Goal: Transaction & Acquisition: Purchase product/service

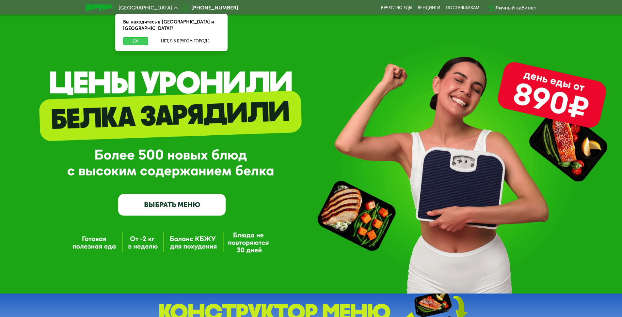
click at [137, 37] on button "Да" at bounding box center [135, 41] width 25 height 8
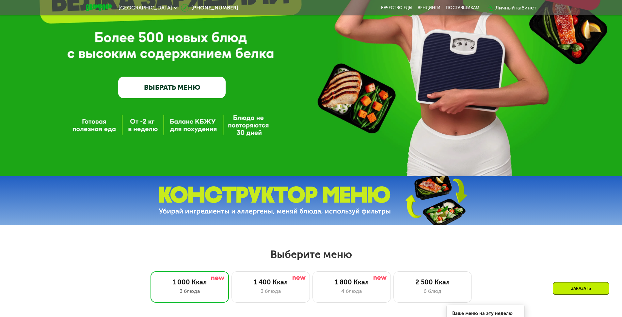
click at [201, 95] on link "ВЫБРАТЬ МЕНЮ" at bounding box center [171, 88] width 107 height 22
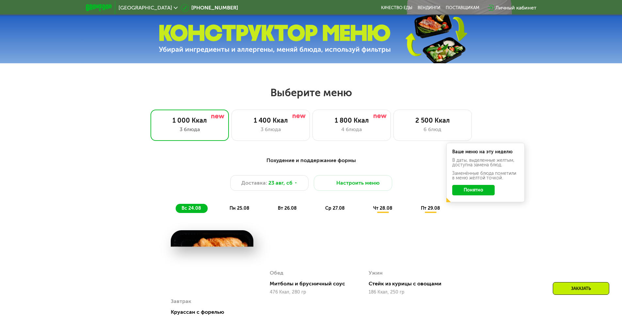
scroll to position [353, 0]
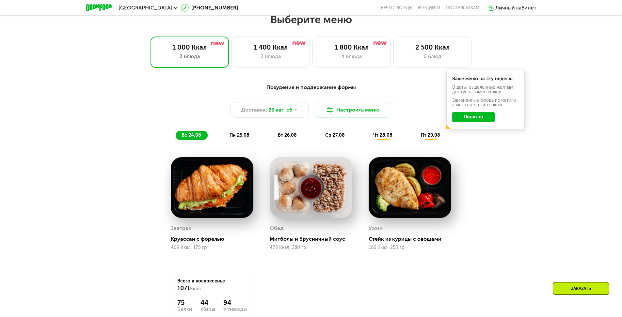
click at [310, 67] on div "1 000 Ккал 3 блюда 1 400 Ккал 3 блюда 1 800 Ккал 4 блюда 2 500 Ккал 6 блюд" at bounding box center [311, 52] width 580 height 31
click at [334, 60] on div "4 блюда" at bounding box center [351, 57] width 65 height 8
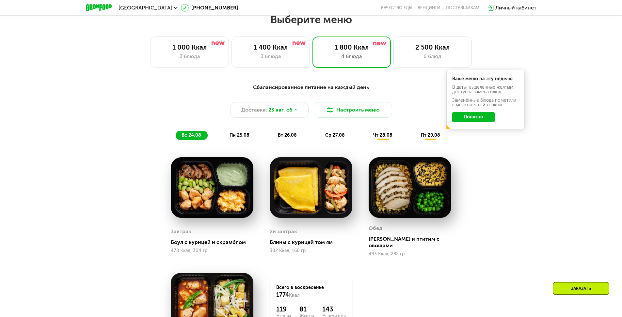
click at [338, 136] on span "ср 27.08" at bounding box center [335, 136] width 20 height 6
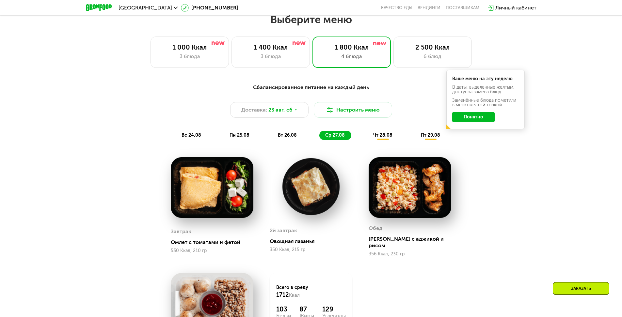
click at [384, 138] on span "чт 28.08" at bounding box center [382, 136] width 19 height 6
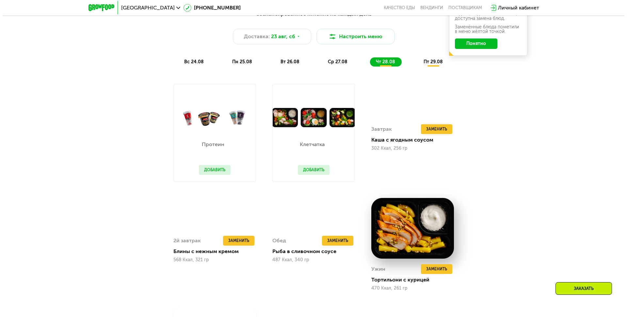
scroll to position [431, 0]
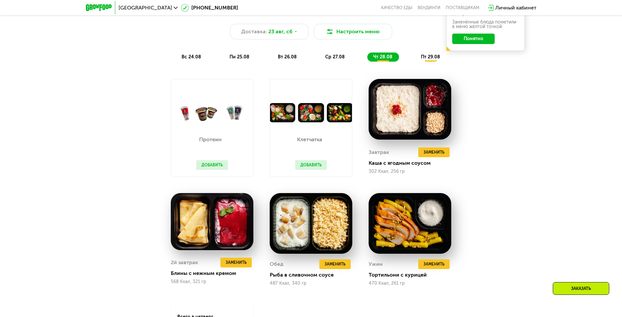
click at [321, 122] on img at bounding box center [311, 112] width 82 height 19
click at [429, 60] on span "пт 29.08" at bounding box center [430, 57] width 19 height 6
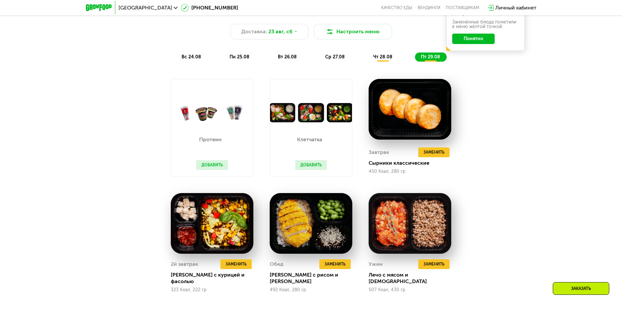
click at [185, 60] on span "вс 24.08" at bounding box center [192, 57] width 20 height 6
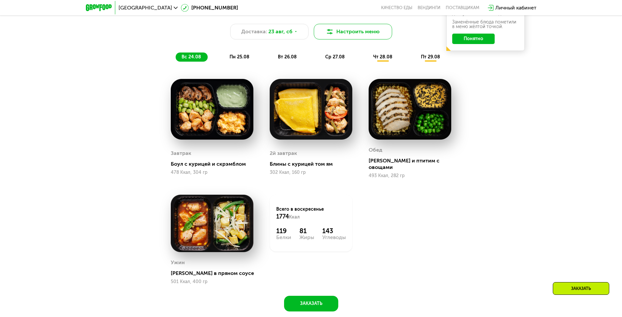
click at [329, 36] on img at bounding box center [330, 32] width 8 height 8
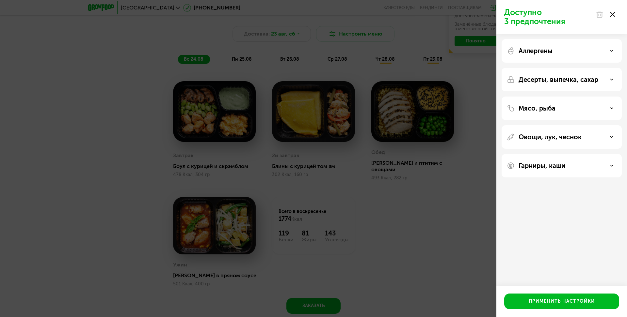
click at [565, 49] on div "Аллергены" at bounding box center [562, 51] width 110 height 8
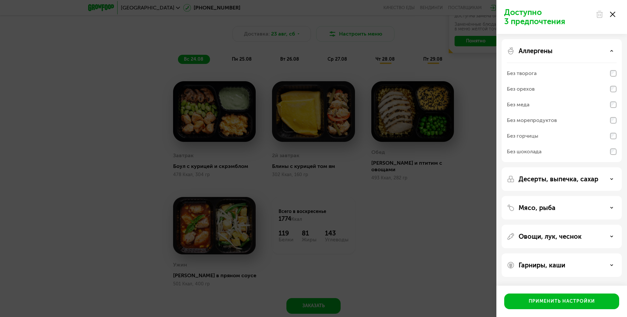
click at [544, 113] on div "Без меда" at bounding box center [562, 121] width 110 height 16
click at [542, 308] on button "Применить настройки" at bounding box center [561, 302] width 115 height 16
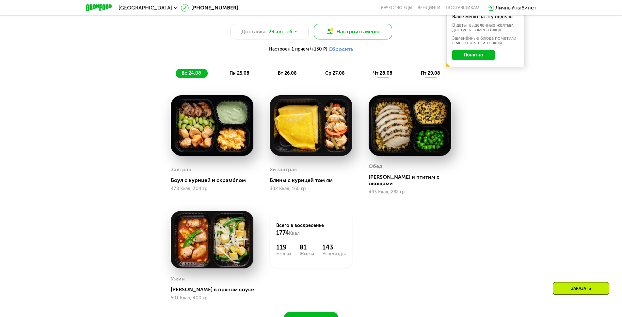
click at [346, 34] on button "Настроить меню" at bounding box center [353, 32] width 78 height 16
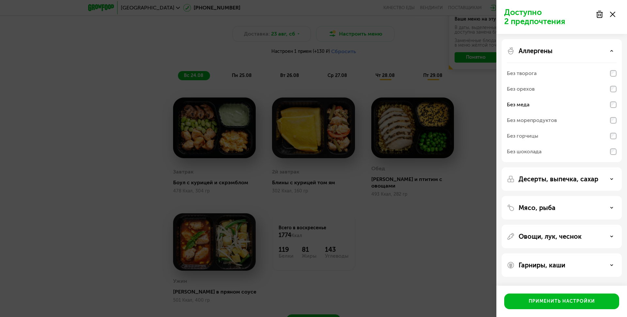
click at [576, 177] on p "Десерты, выпечка, сахар" at bounding box center [559, 179] width 80 height 8
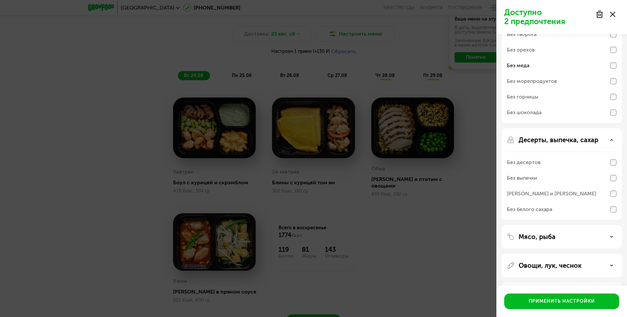
scroll to position [66, 0]
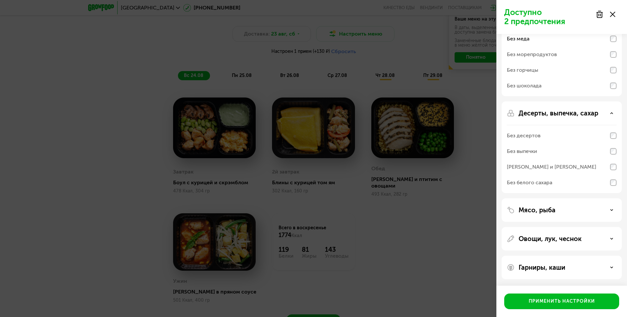
click at [576, 212] on div "Мясо, рыба" at bounding box center [562, 210] width 110 height 8
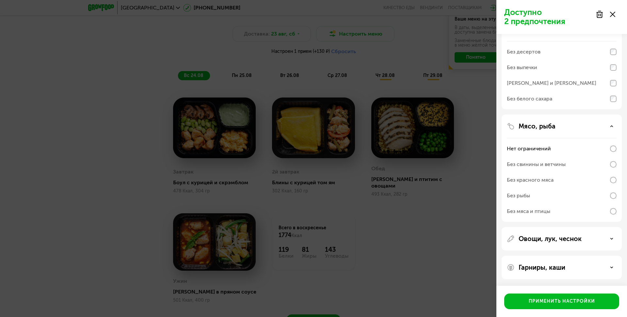
click at [583, 242] on div "Овощи, лук, чеснок" at bounding box center [562, 239] width 110 height 8
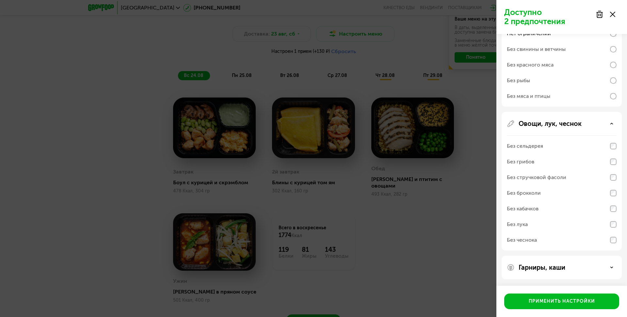
click at [574, 269] on div "Гарниры, каши" at bounding box center [562, 268] width 110 height 8
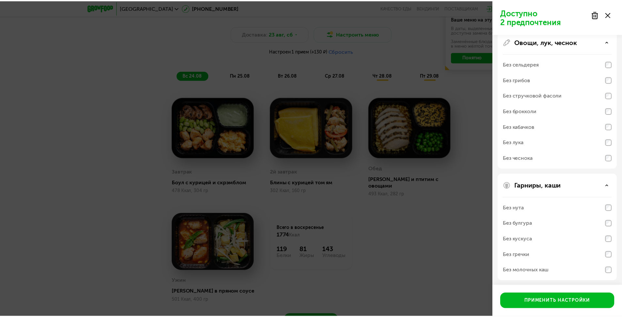
scroll to position [349, 0]
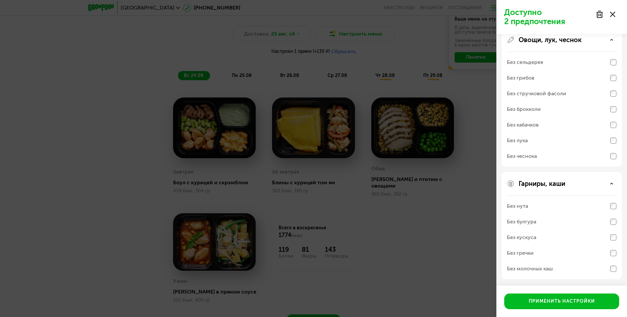
click at [615, 16] on div at bounding box center [605, 14] width 27 height 13
click at [610, 15] on div at bounding box center [605, 14] width 27 height 13
click at [616, 14] on div at bounding box center [605, 14] width 27 height 13
click at [566, 299] on div "Применить настройки" at bounding box center [562, 301] width 66 height 7
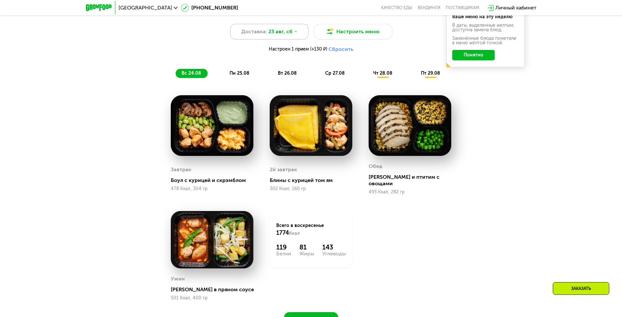
click at [300, 36] on div "Доставка: [DATE]" at bounding box center [269, 32] width 78 height 16
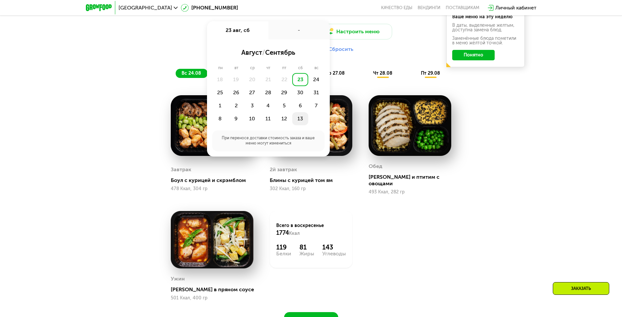
click at [299, 117] on div "13" at bounding box center [300, 118] width 16 height 13
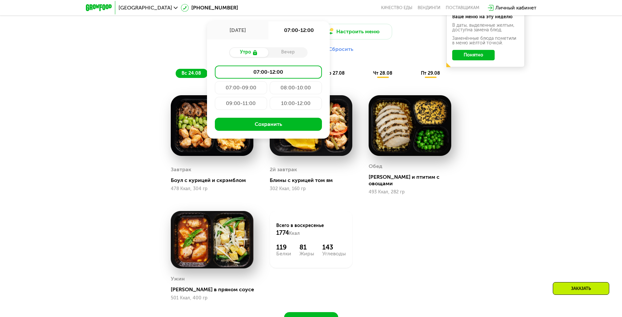
click at [515, 183] on div "Сбалансированное питание на каждый день Доставка: 13 сен, сб 13 сен, сб 07:00-1…" at bounding box center [311, 170] width 622 height 349
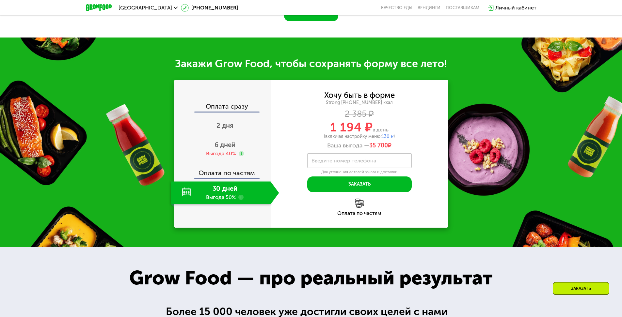
scroll to position [745, 0]
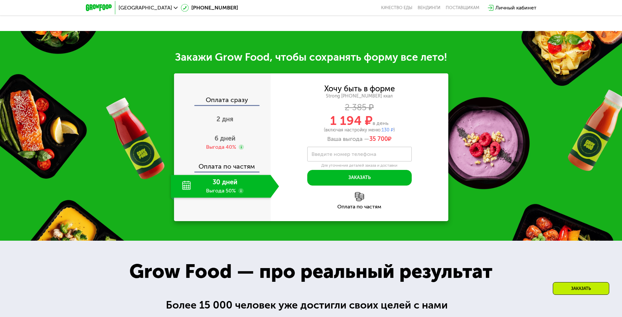
click at [222, 188] on div "30 дней Выгода 50%" at bounding box center [221, 186] width 100 height 23
click at [225, 186] on div "30 дней Выгода 50%" at bounding box center [221, 186] width 100 height 23
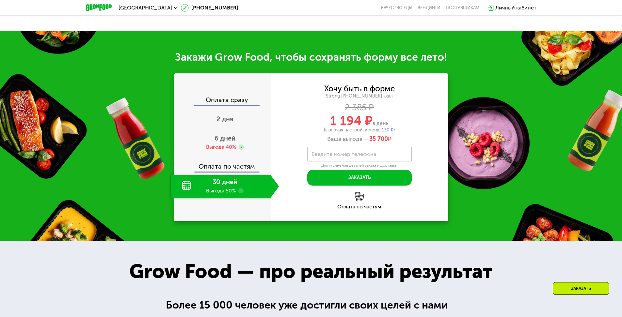
click at [210, 162] on div "Оплата по частям" at bounding box center [223, 164] width 96 height 15
click at [216, 136] on span "6 дней" at bounding box center [225, 139] width 21 height 8
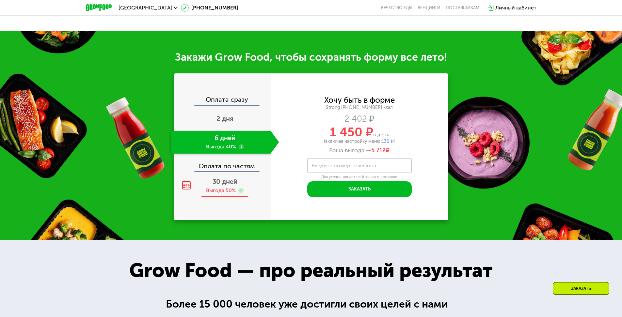
click at [214, 178] on span "30 дней" at bounding box center [225, 182] width 25 height 8
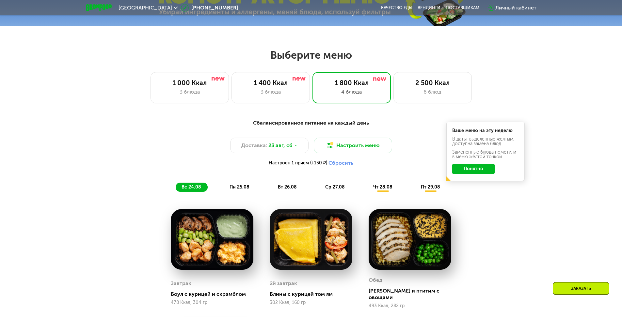
scroll to position [274, 0]
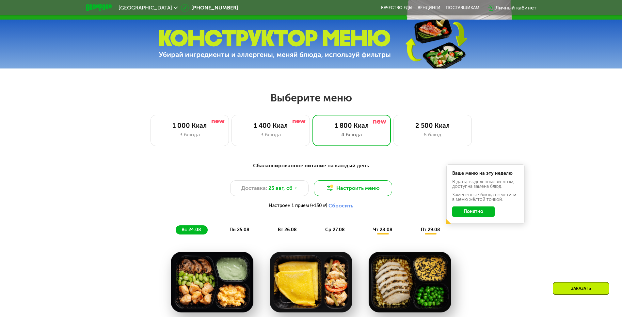
click at [333, 192] on img at bounding box center [330, 188] width 8 height 8
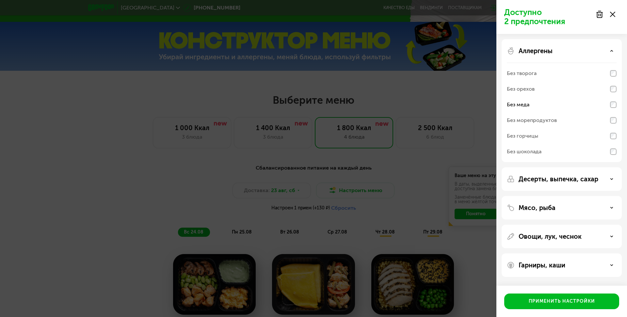
click at [600, 16] on use at bounding box center [600, 14] width 6 height 7
click at [615, 13] on icon at bounding box center [612, 14] width 5 height 5
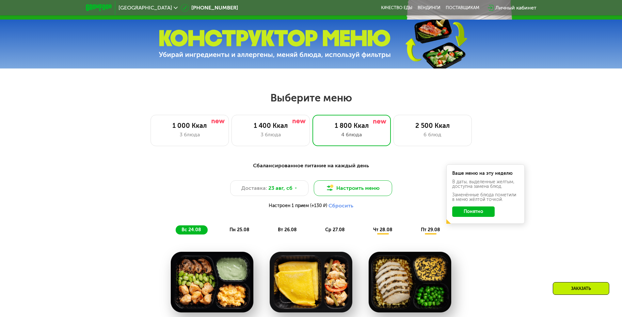
click at [360, 189] on button "Настроить меню" at bounding box center [353, 189] width 78 height 16
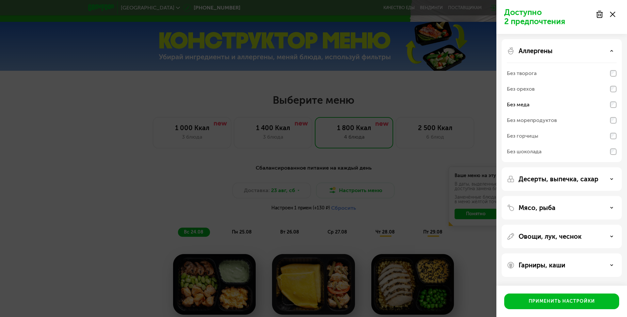
click at [597, 17] on use at bounding box center [600, 14] width 6 height 7
click at [566, 307] on button "Применить настройки" at bounding box center [561, 302] width 115 height 16
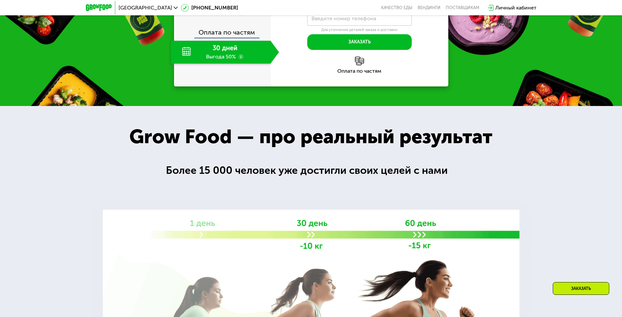
scroll to position [823, 0]
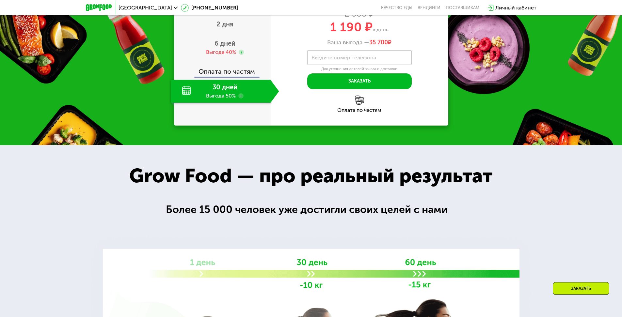
click at [354, 97] on div "Оплата по частям" at bounding box center [360, 104] width 178 height 17
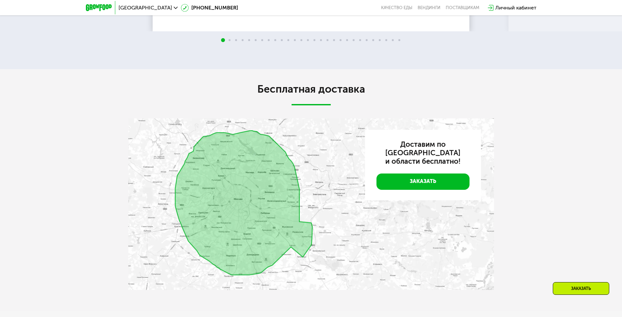
scroll to position [0, 0]
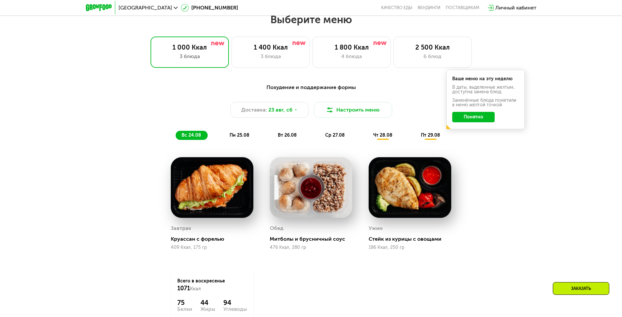
click at [284, 60] on div "3 блюда" at bounding box center [270, 57] width 65 height 8
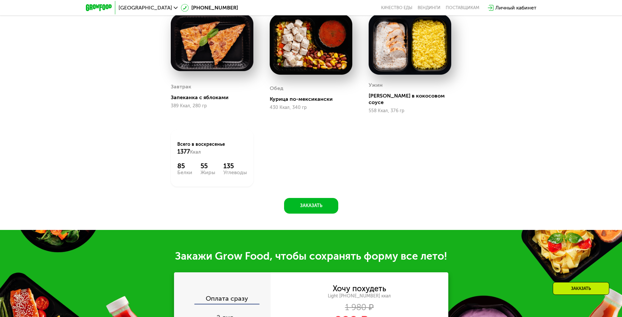
scroll to position [470, 0]
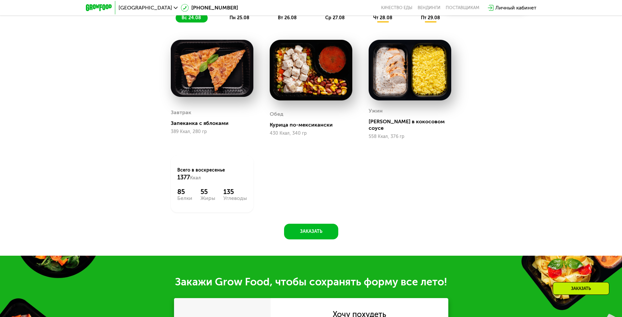
click at [0, 0] on div "Завтрак Запеканка с яблоками 389 Ккал, 280 гр [PERSON_NAME] по-мексикански 430 …" at bounding box center [0, 0] width 0 height 0
click at [302, 224] on button "Заказать" at bounding box center [311, 232] width 54 height 16
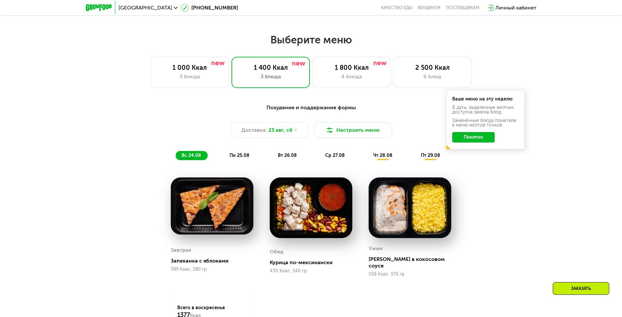
scroll to position [330, 0]
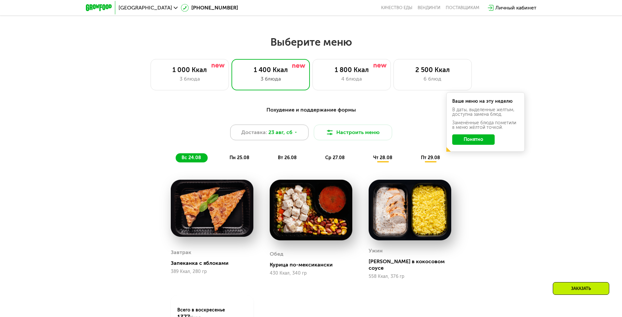
click at [293, 137] on div "Доставка: [DATE]" at bounding box center [269, 133] width 78 height 16
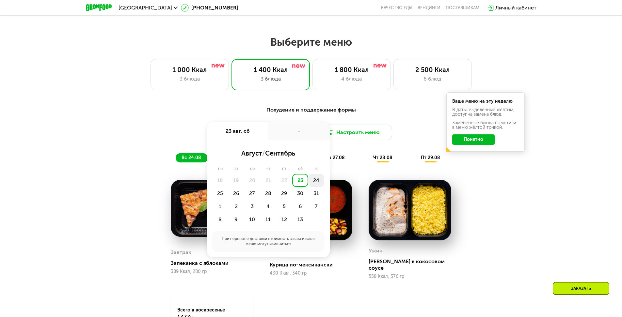
click at [228, 187] on div "24" at bounding box center [220, 193] width 16 height 13
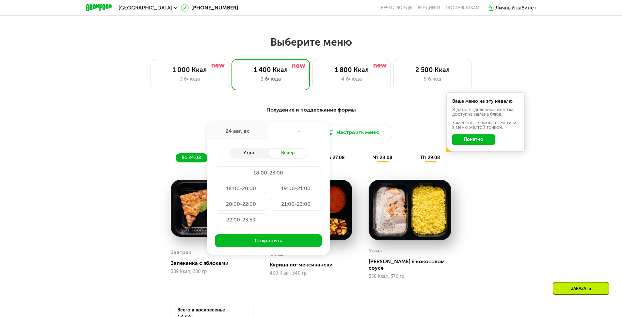
click at [256, 155] on div "Утро" at bounding box center [248, 153] width 39 height 9
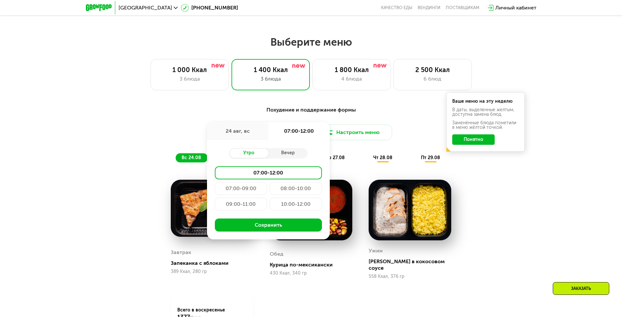
click at [297, 204] on div "10:00-12:00" at bounding box center [296, 204] width 52 height 13
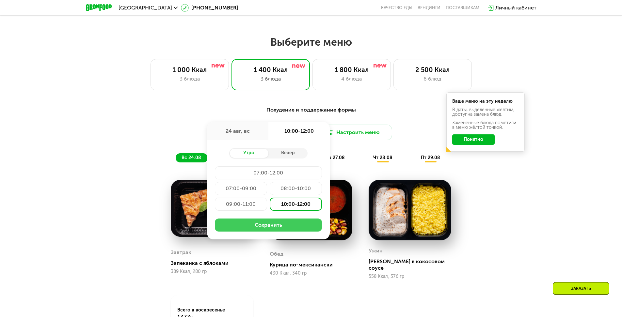
click at [281, 230] on button "Сохранить" at bounding box center [268, 225] width 107 height 13
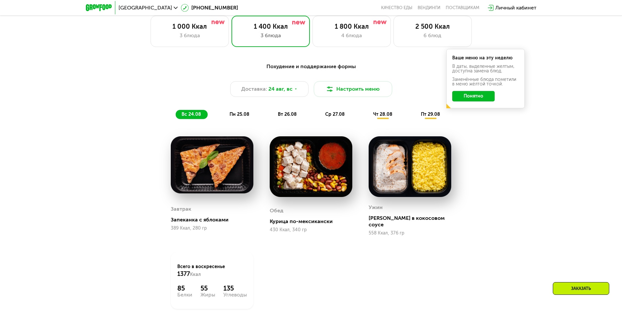
scroll to position [369, 0]
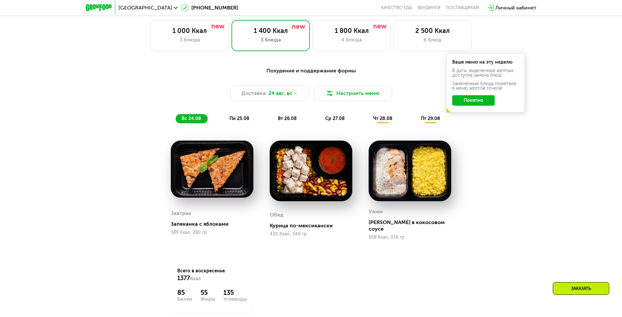
click at [489, 102] on button "Понятно" at bounding box center [473, 100] width 42 height 10
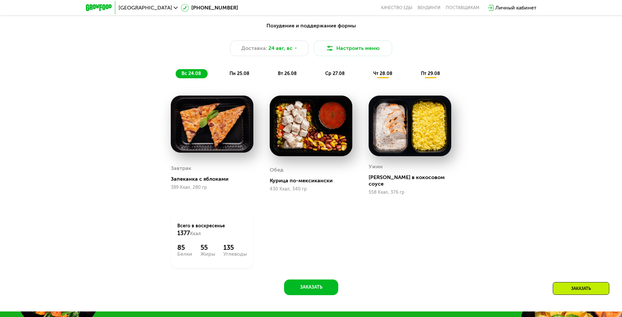
scroll to position [409, 0]
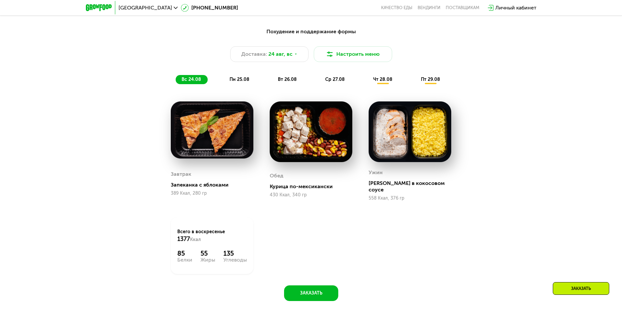
click at [245, 79] on span "пн 25.08" at bounding box center [240, 80] width 20 height 6
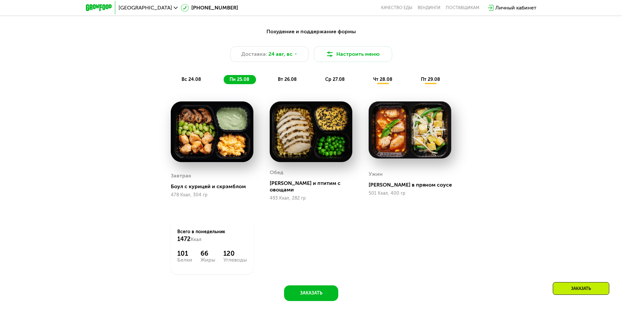
click at [287, 81] on span "вт 26.08" at bounding box center [287, 80] width 19 height 6
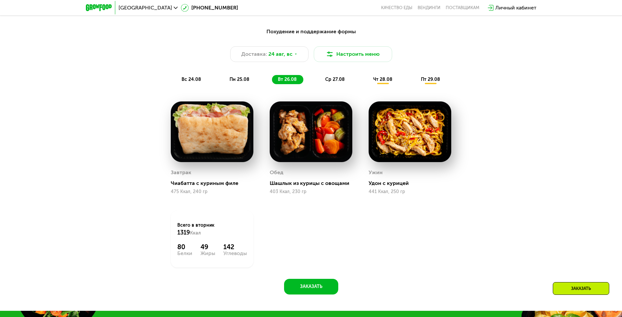
click at [333, 79] on span "ср 27.08" at bounding box center [335, 80] width 20 height 6
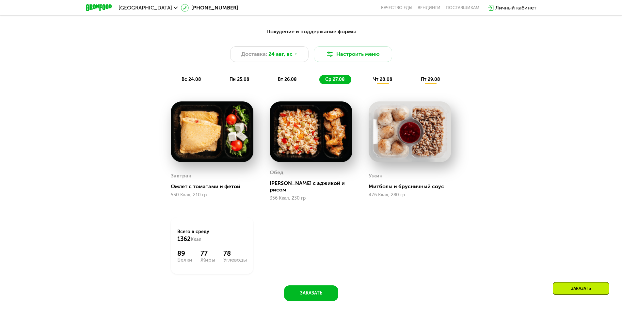
click at [385, 81] on span "чт 28.08" at bounding box center [382, 80] width 19 height 6
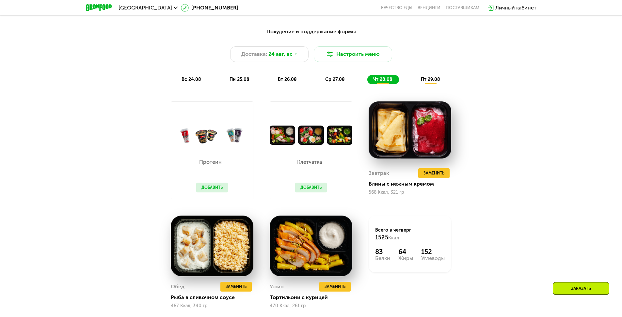
click at [421, 81] on span "пт 29.08" at bounding box center [430, 80] width 19 height 6
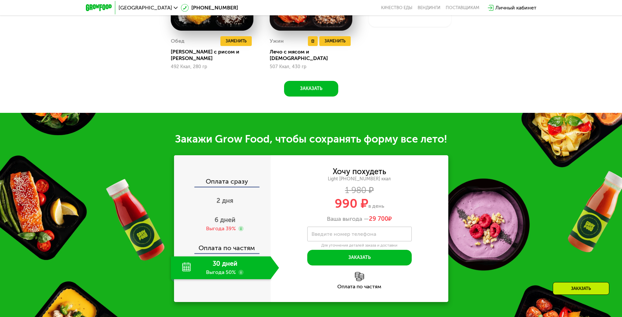
scroll to position [683, 0]
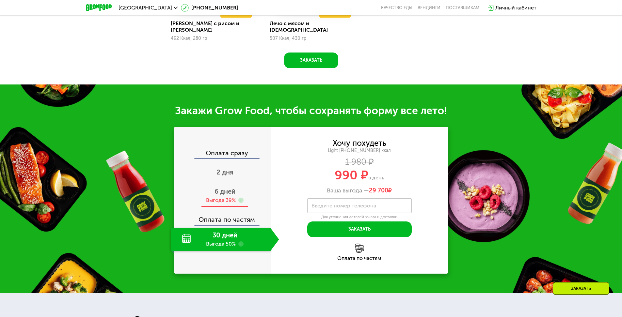
click at [231, 192] on div "6 дней Выгода 39%" at bounding box center [225, 195] width 108 height 23
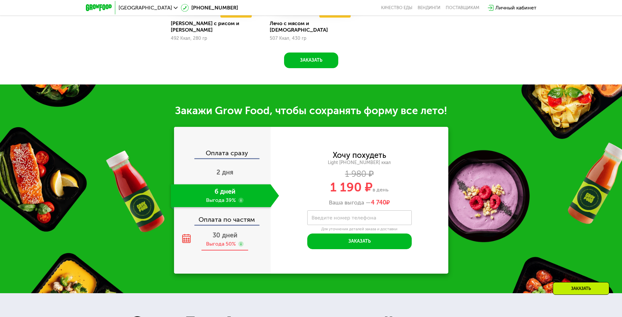
click at [223, 235] on span "30 дней" at bounding box center [225, 236] width 25 height 8
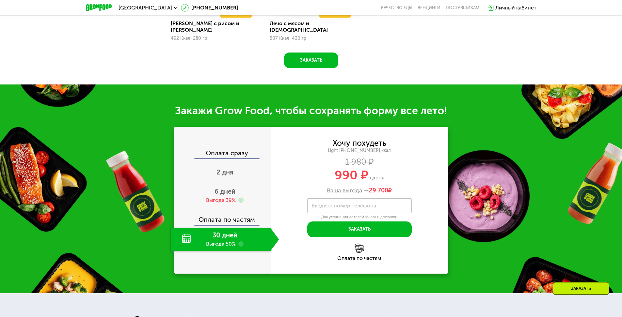
click at [217, 210] on div "Оплата по частям" at bounding box center [223, 217] width 96 height 15
click at [217, 192] on div "6 дней Выгода 39%" at bounding box center [225, 195] width 108 height 23
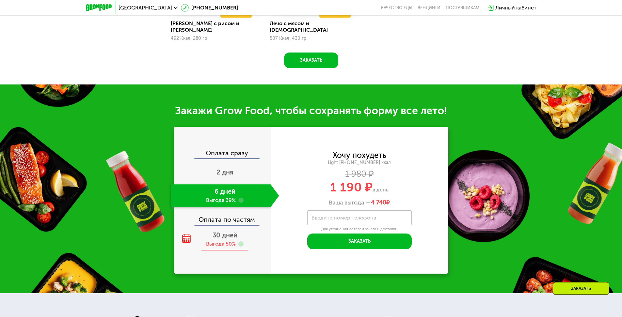
click at [218, 228] on div "30 дней Выгода 50%" at bounding box center [225, 239] width 108 height 23
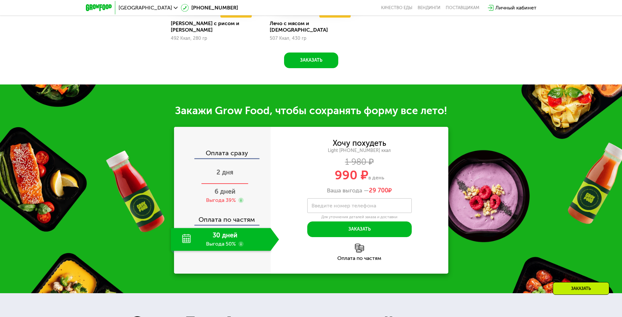
click at [218, 179] on div "2 дня" at bounding box center [225, 173] width 108 height 23
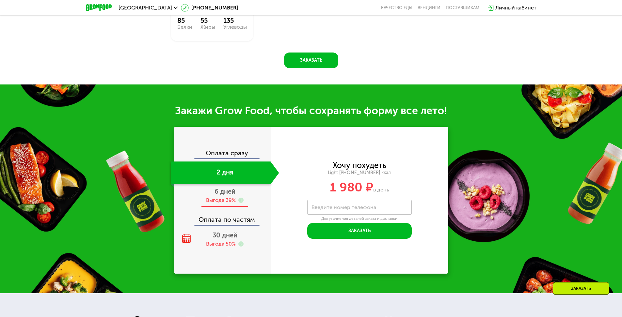
click at [219, 188] on span "6 дней" at bounding box center [225, 192] width 21 height 8
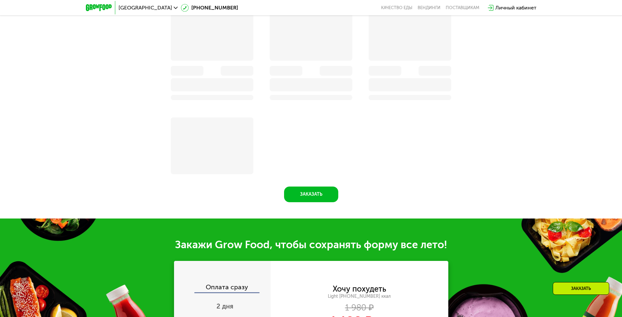
scroll to position [642, 0]
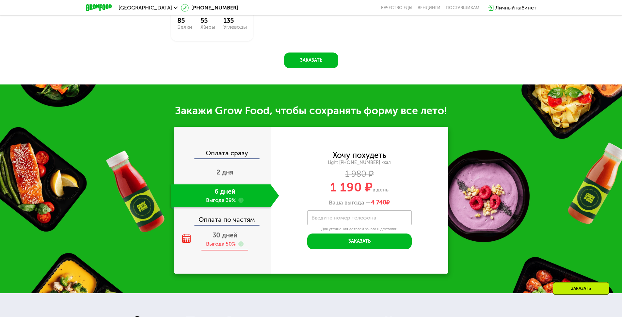
click at [214, 235] on div "30 дней Выгода 50%" at bounding box center [225, 239] width 108 height 23
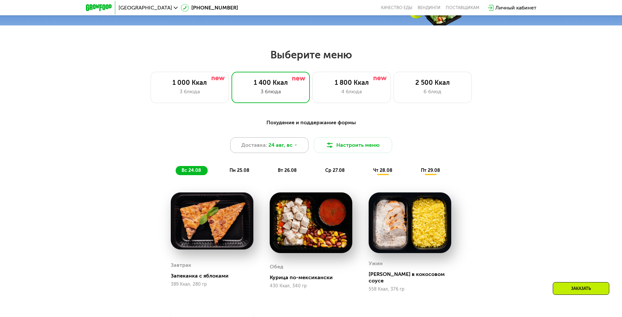
scroll to position [367, 0]
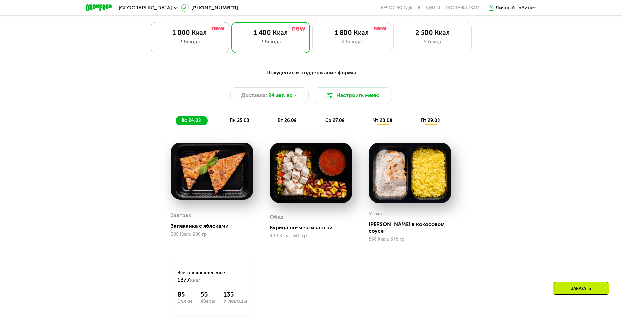
click at [212, 42] on div "3 блюда" at bounding box center [189, 42] width 65 height 8
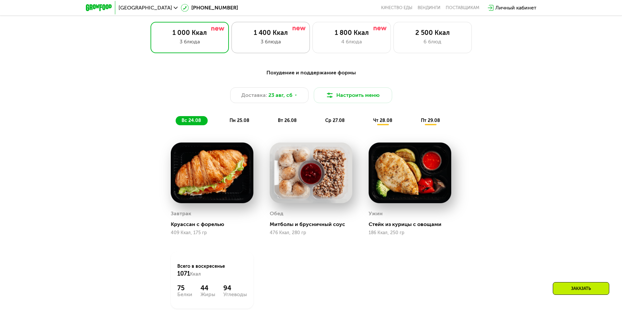
click at [249, 46] on div "3 блюда" at bounding box center [270, 42] width 65 height 8
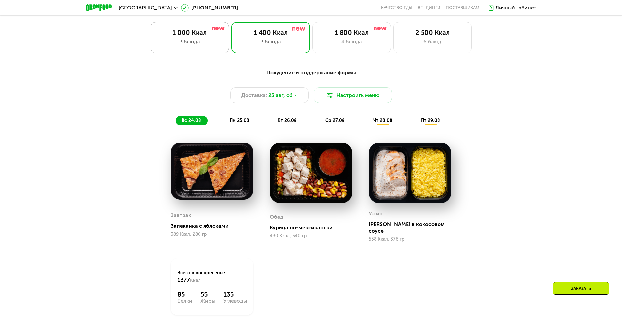
click at [190, 40] on div "3 блюда" at bounding box center [189, 42] width 65 height 8
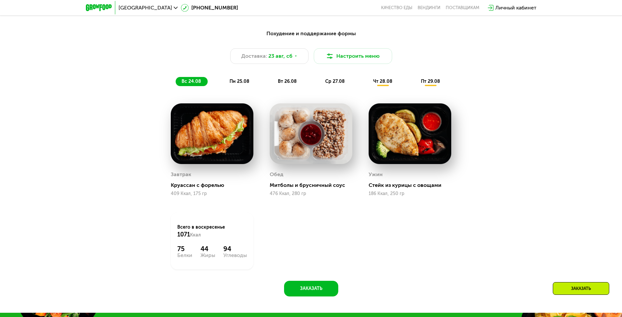
scroll to position [289, 0]
